Goal: Information Seeking & Learning: Learn about a topic

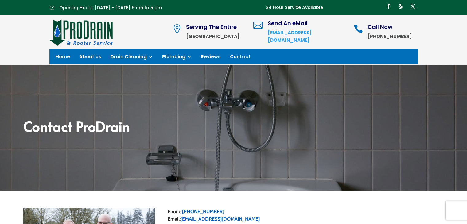
scroll to position [6, 0]
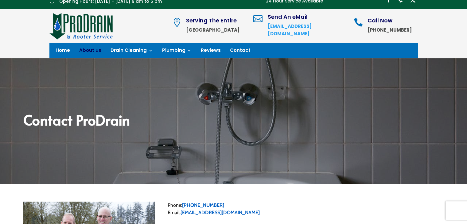
click at [92, 49] on link "About us" at bounding box center [90, 51] width 22 height 7
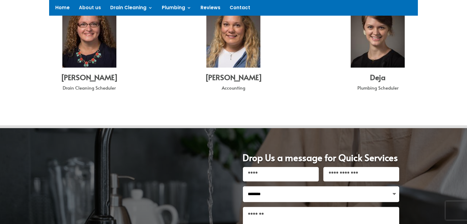
scroll to position [678, 0]
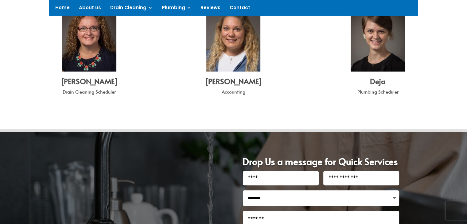
drag, startPoint x: 471, startPoint y: 29, endPoint x: 469, endPoint y: 159, distance: 130.2
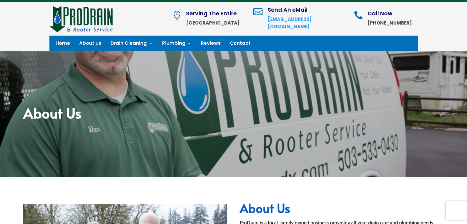
scroll to position [0, 0]
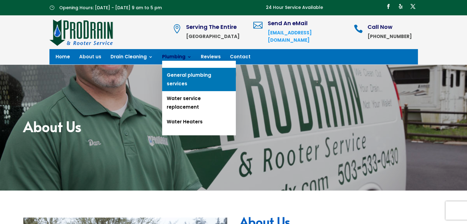
click at [174, 78] on link "General plumbing services" at bounding box center [199, 79] width 74 height 23
